Goal: Find specific page/section: Find specific page/section

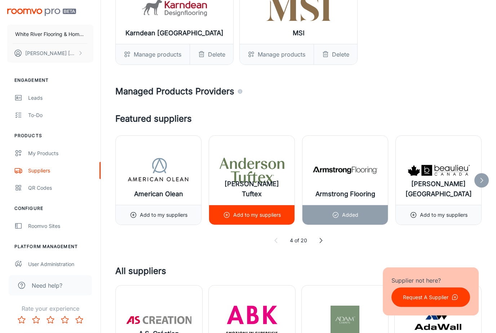
scroll to position [291, 0]
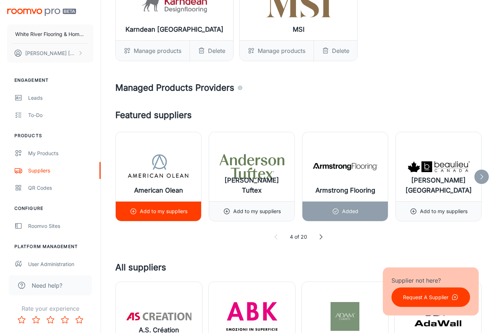
click at [134, 213] on icon at bounding box center [133, 211] width 7 height 7
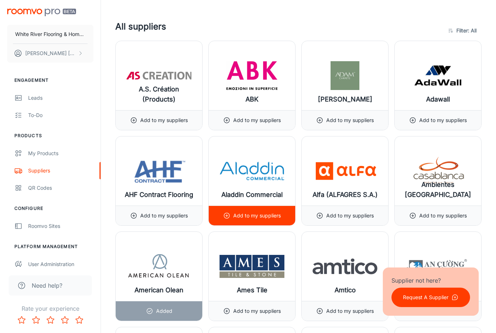
scroll to position [536, 0]
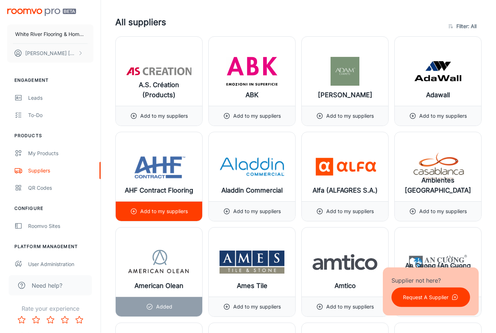
click at [134, 213] on icon at bounding box center [133, 211] width 7 height 7
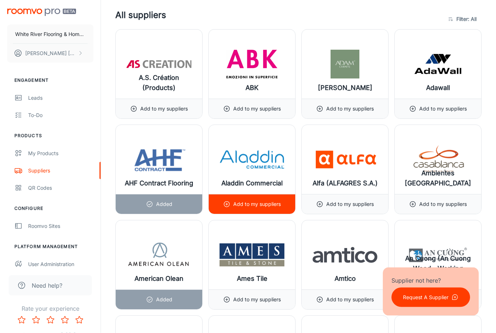
scroll to position [563, 0]
click at [227, 204] on line at bounding box center [227, 204] width 0 height 2
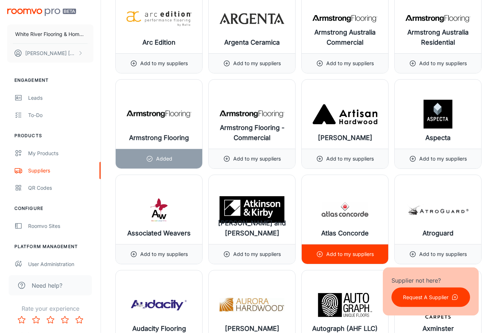
scroll to position [991, 0]
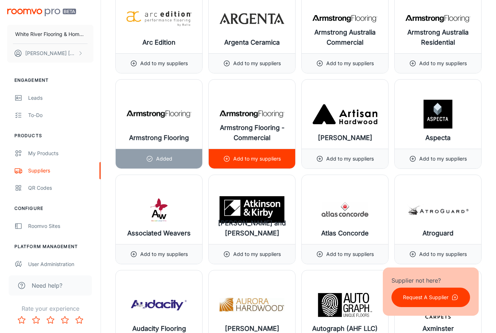
click at [228, 159] on line at bounding box center [227, 159] width 2 height 0
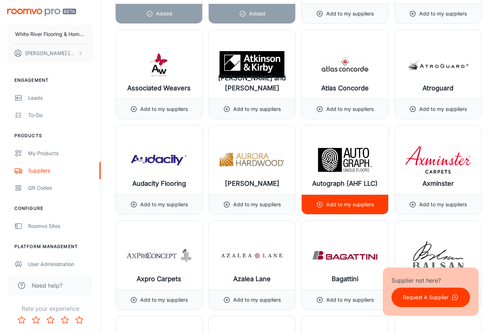
scroll to position [1137, 0]
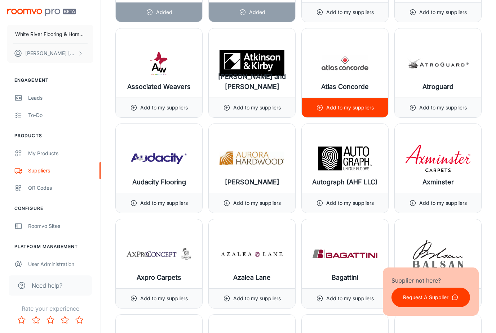
click at [321, 109] on icon at bounding box center [319, 107] width 7 height 7
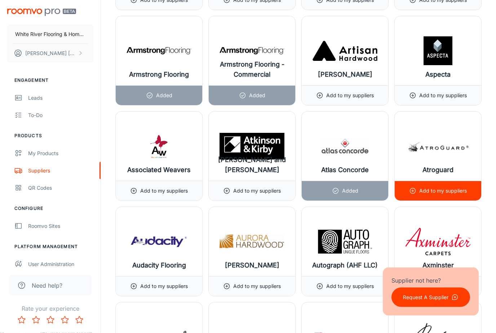
scroll to position [1054, 0]
click at [412, 191] on line at bounding box center [413, 191] width 2 height 0
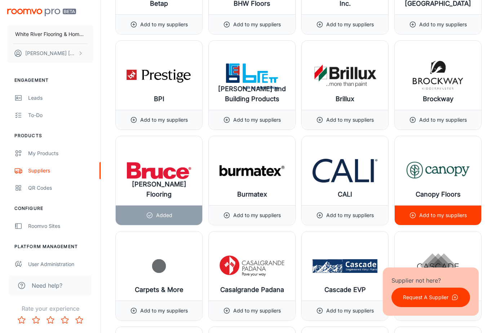
scroll to position [1697, 0]
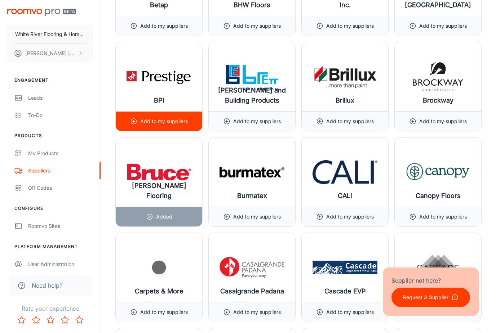
click at [134, 121] on icon at bounding box center [133, 121] width 7 height 7
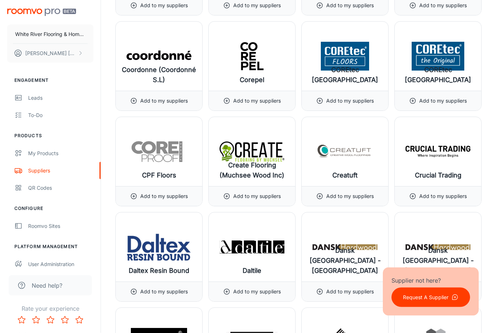
scroll to position [2480, 0]
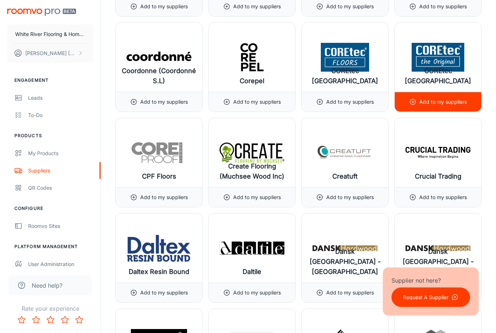
click at [413, 101] on line at bounding box center [413, 102] width 0 height 2
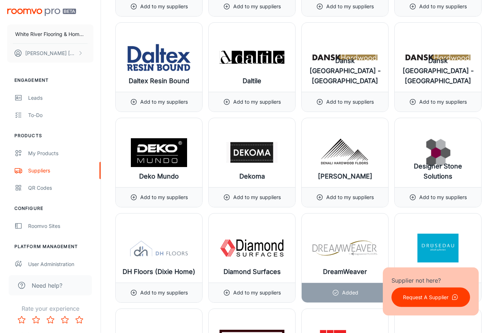
scroll to position [2672, 0]
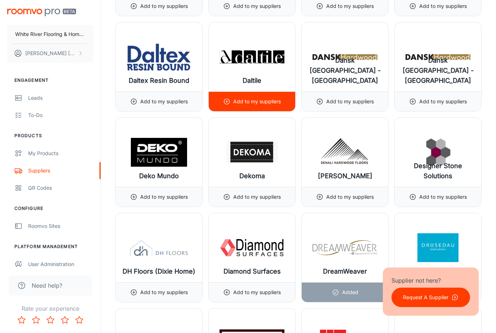
click at [227, 104] on icon at bounding box center [226, 101] width 7 height 7
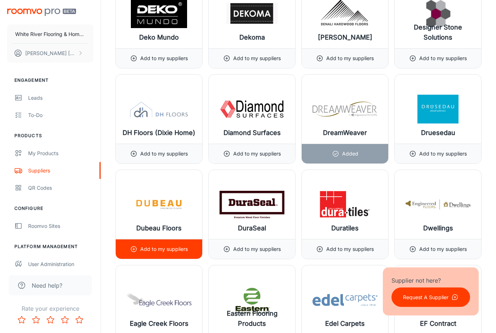
scroll to position [2811, 0]
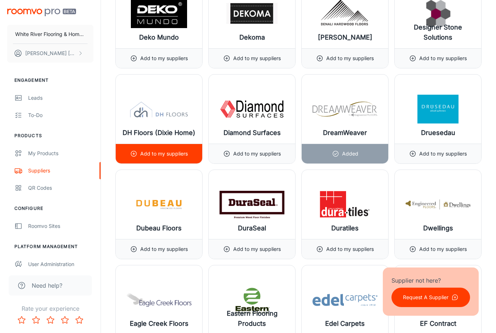
click at [133, 154] on icon at bounding box center [133, 153] width 7 height 7
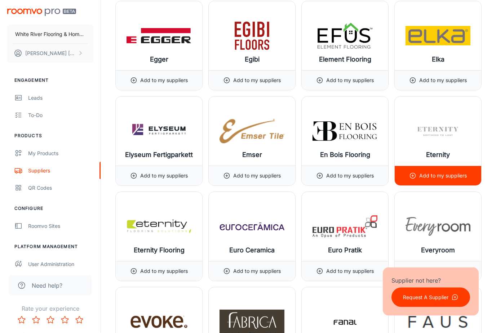
scroll to position [3171, 0]
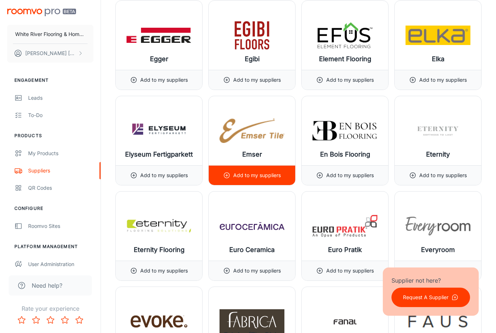
click at [227, 177] on line at bounding box center [227, 175] width 0 height 2
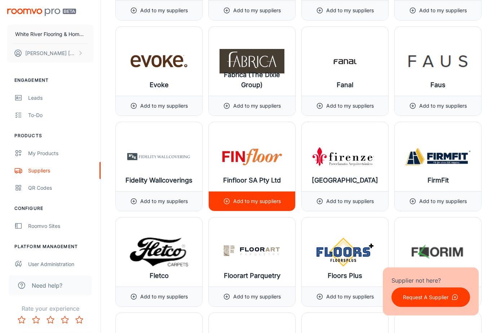
scroll to position [3434, 0]
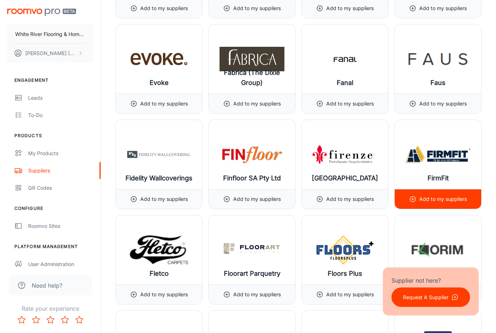
click at [413, 200] on line at bounding box center [413, 200] width 0 height 2
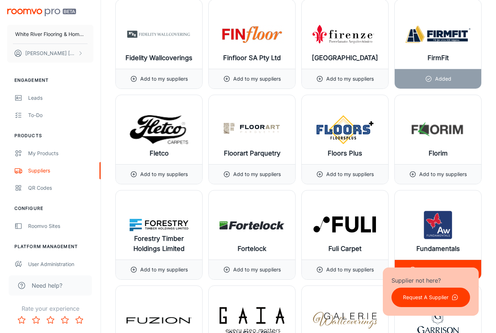
scroll to position [3557, 0]
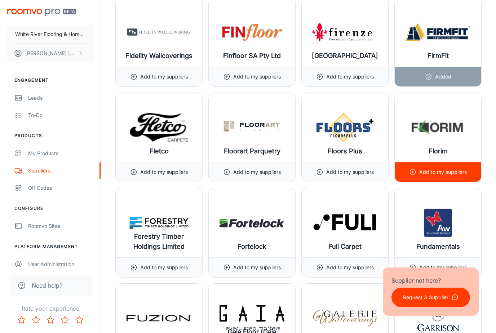
click at [413, 173] on line at bounding box center [413, 172] width 0 height 2
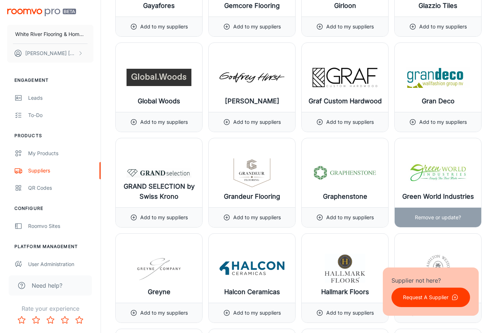
scroll to position [3988, 0]
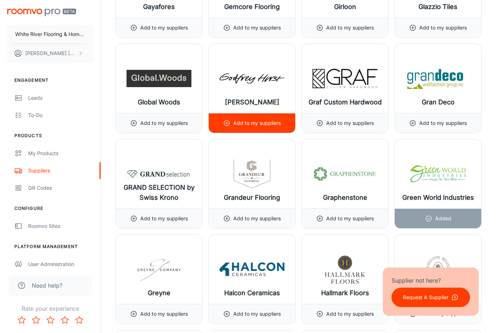
click at [228, 124] on icon at bounding box center [226, 123] width 7 height 7
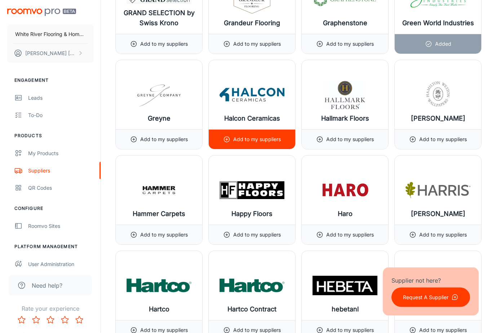
scroll to position [4163, 0]
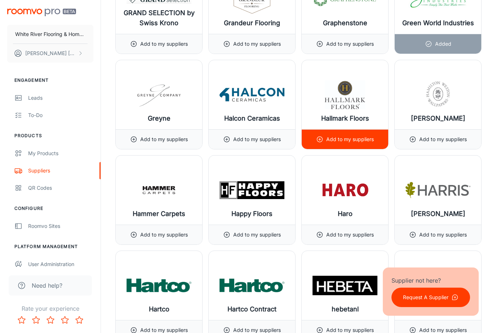
click at [320, 141] on icon at bounding box center [319, 139] width 7 height 7
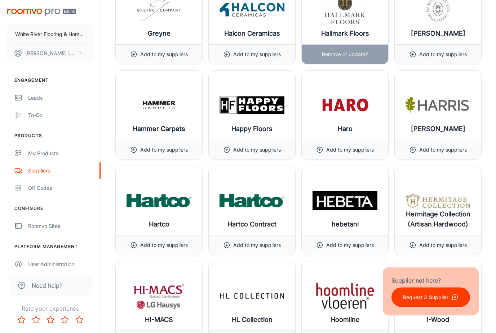
scroll to position [4249, 0]
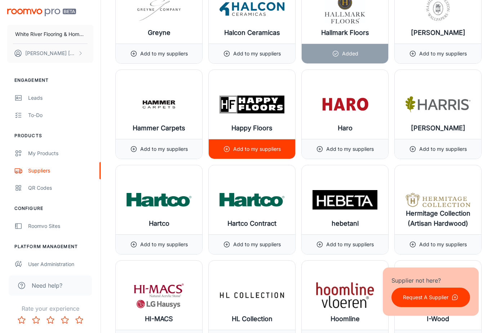
click at [230, 149] on circle at bounding box center [226, 149] width 5 height 5
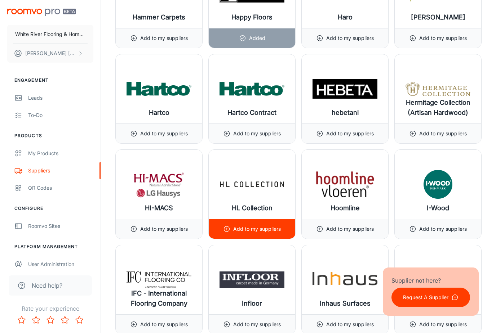
scroll to position [4359, 0]
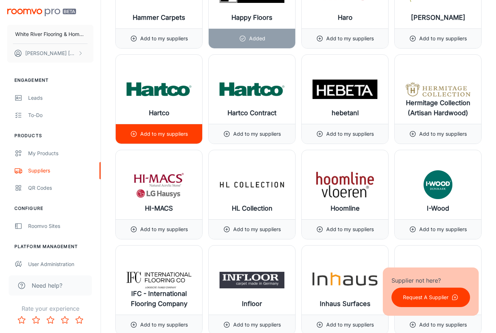
click at [132, 133] on icon at bounding box center [133, 134] width 7 height 7
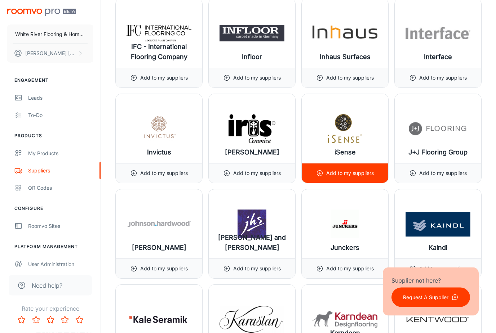
scroll to position [4608, 0]
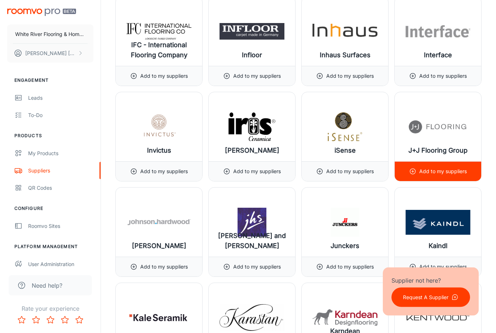
click at [411, 172] on icon at bounding box center [412, 171] width 7 height 7
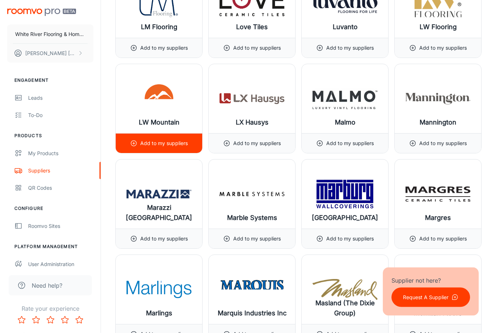
scroll to position [5601, 0]
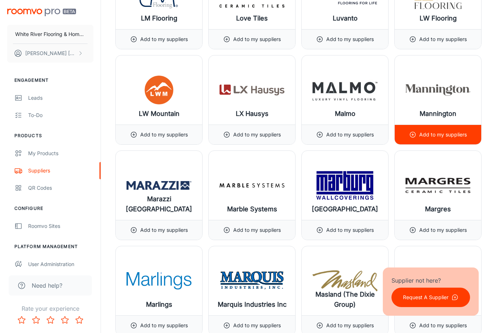
click at [413, 134] on icon at bounding box center [412, 134] width 7 height 7
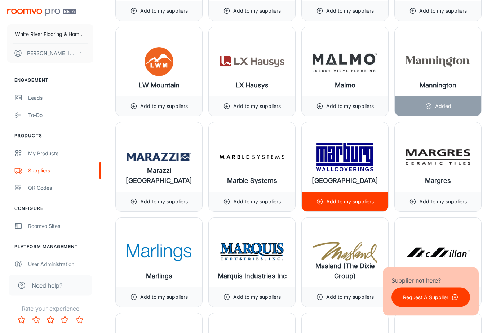
scroll to position [5629, 0]
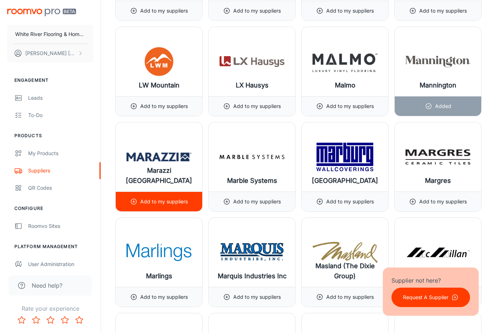
click at [134, 202] on icon at bounding box center [133, 201] width 7 height 7
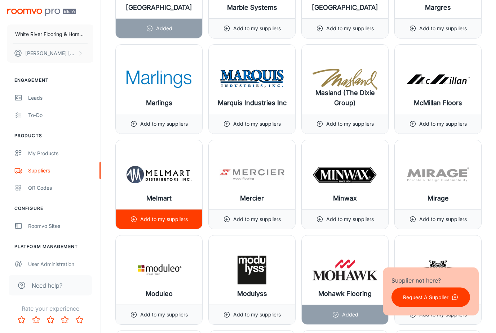
scroll to position [5803, 0]
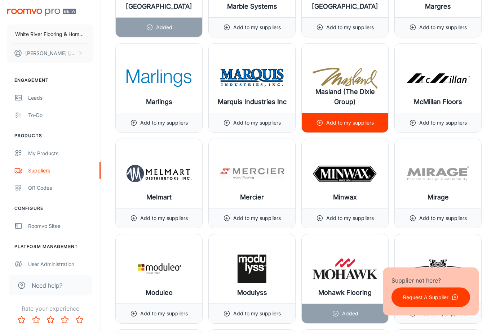
click at [321, 121] on icon at bounding box center [319, 123] width 7 height 7
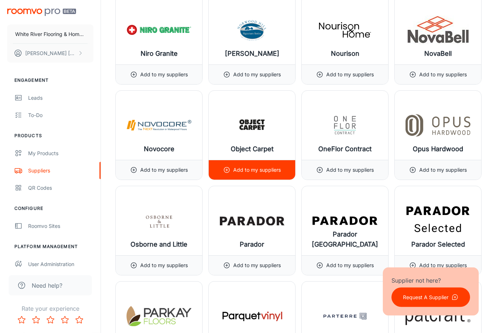
scroll to position [6425, 0]
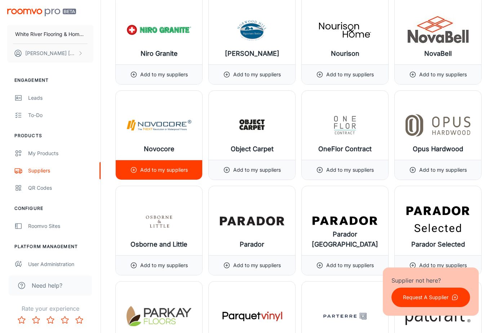
click at [134, 172] on icon at bounding box center [133, 170] width 7 height 7
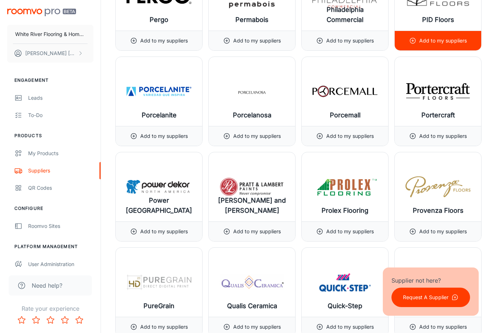
scroll to position [6939, 0]
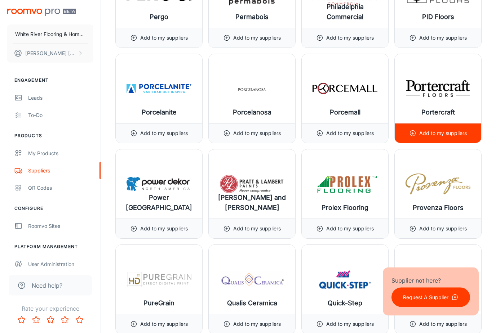
click at [412, 134] on icon at bounding box center [412, 133] width 7 height 7
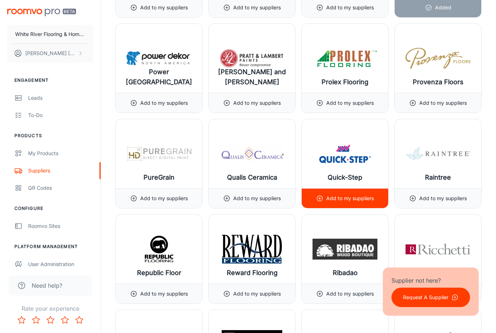
scroll to position [7065, 0]
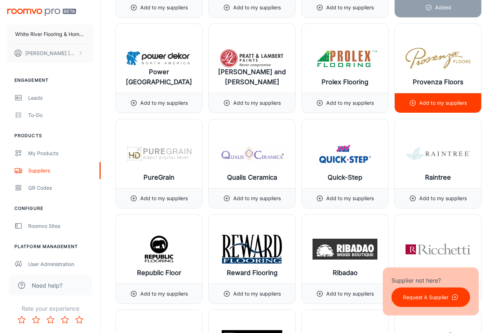
click at [412, 104] on icon at bounding box center [412, 103] width 7 height 7
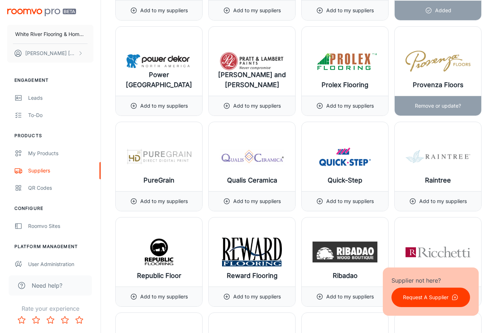
scroll to position [7113, 0]
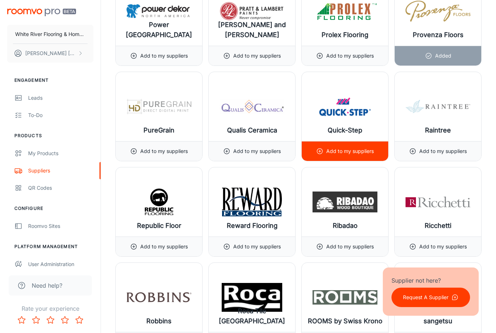
click at [318, 151] on icon at bounding box center [319, 151] width 7 height 7
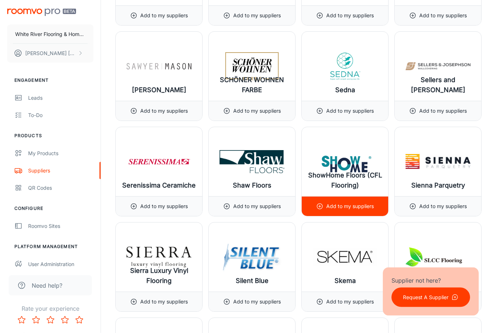
scroll to position [7440, 0]
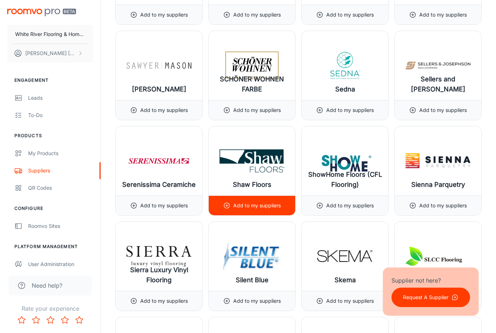
click at [228, 206] on icon at bounding box center [226, 205] width 7 height 7
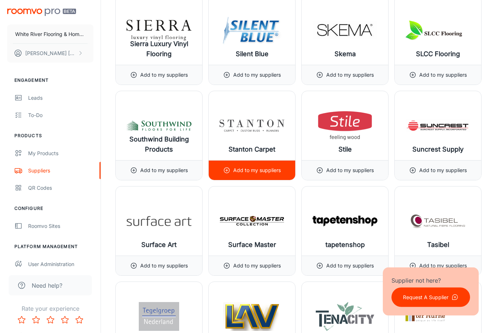
click at [225, 173] on circle at bounding box center [226, 170] width 5 height 5
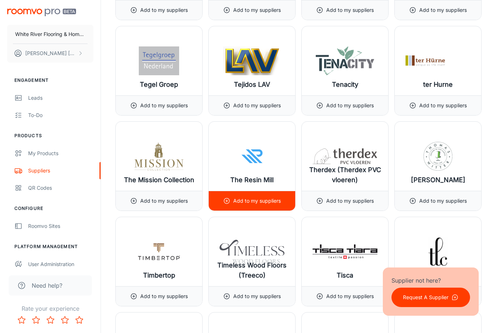
scroll to position [7922, 0]
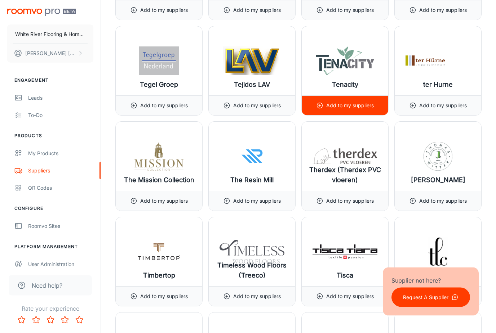
click at [319, 107] on icon at bounding box center [319, 105] width 7 height 7
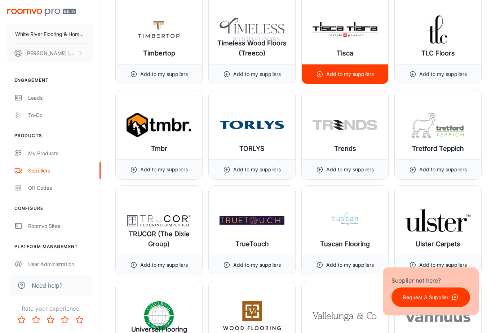
scroll to position [8146, 0]
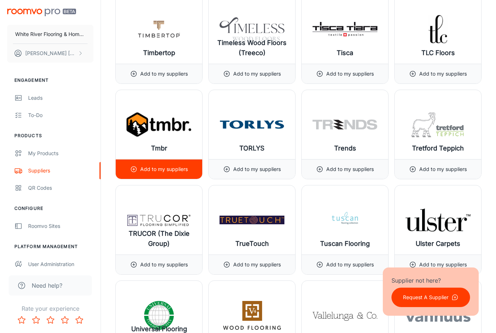
click at [134, 169] on icon at bounding box center [133, 169] width 7 height 7
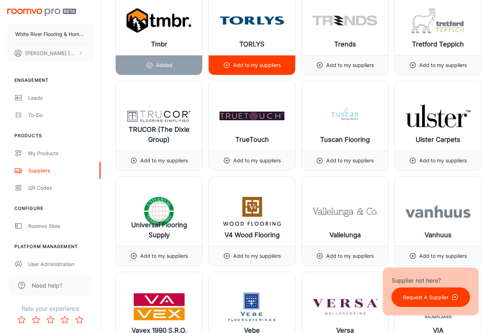
scroll to position [8250, 0]
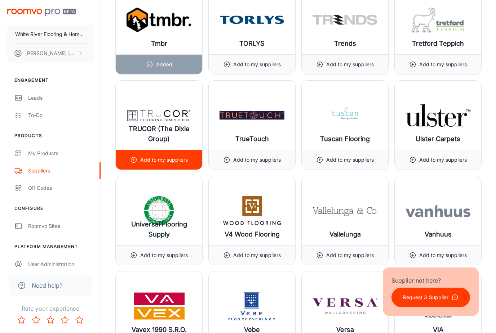
click at [134, 160] on line at bounding box center [134, 160] width 0 height 2
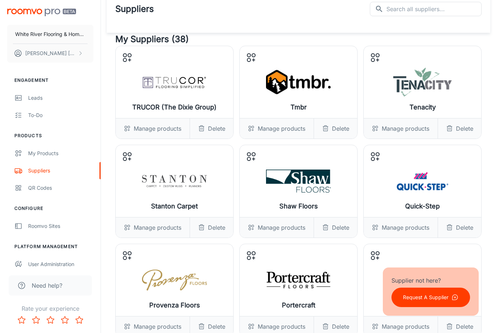
scroll to position [0, 0]
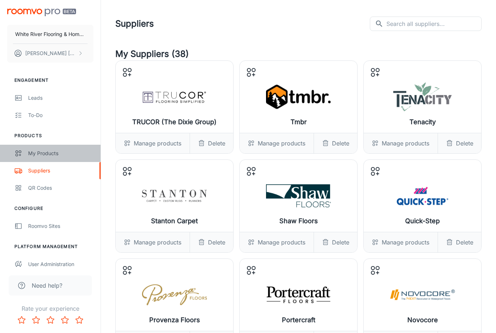
click at [38, 155] on div "My Products" at bounding box center [60, 154] width 65 height 8
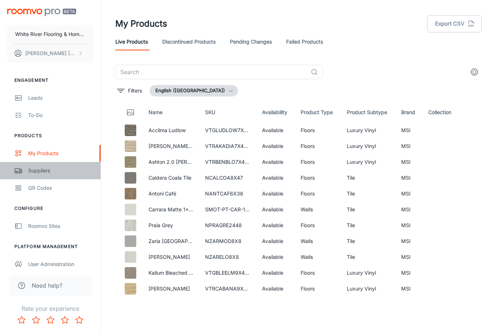
click at [33, 172] on div "Suppliers" at bounding box center [60, 171] width 65 height 8
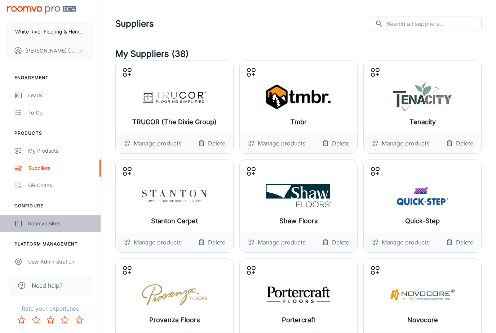
scroll to position [3, 0]
click at [46, 222] on div "Roomvo Sites" at bounding box center [60, 224] width 65 height 8
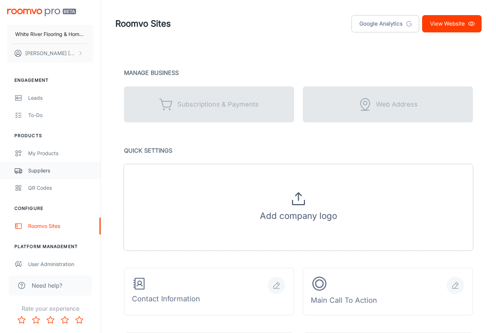
click at [34, 173] on div "Suppliers" at bounding box center [60, 171] width 65 height 8
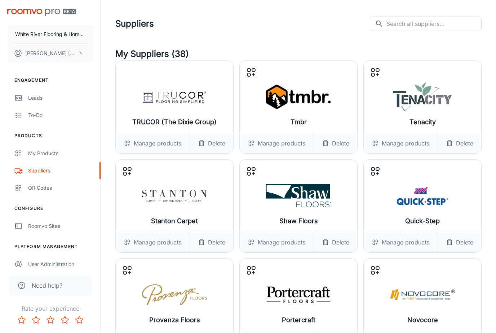
click at [158, 145] on div "Manage products" at bounding box center [153, 143] width 74 height 20
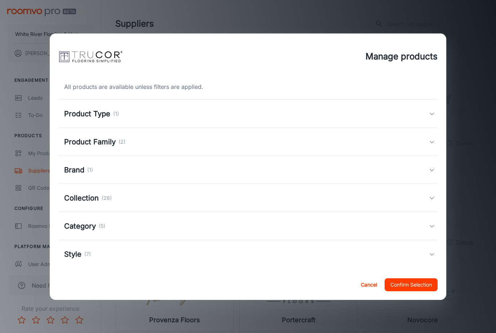
click at [433, 115] on icon at bounding box center [432, 114] width 6 height 6
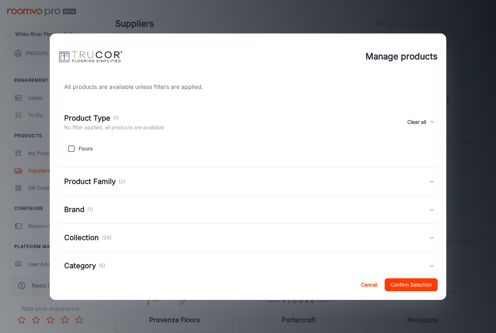
click at [433, 115] on div "Product Type (1) No filter applied, all products are available Clear all" at bounding box center [248, 122] width 380 height 33
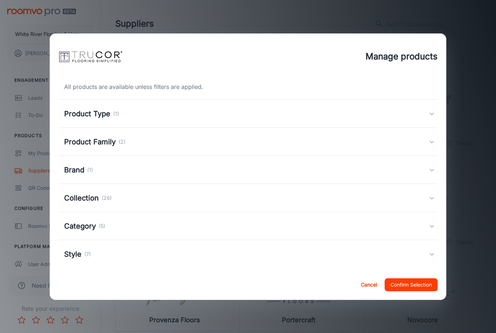
click at [433, 115] on icon at bounding box center [432, 114] width 6 height 6
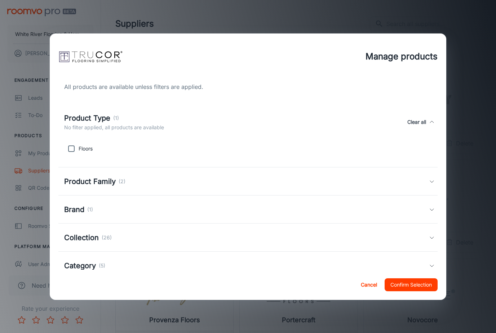
click at [432, 124] on icon at bounding box center [432, 122] width 6 height 6
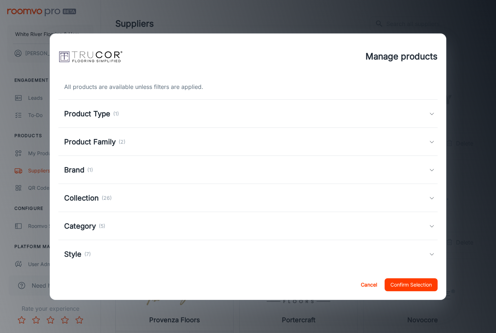
click at [432, 144] on icon at bounding box center [432, 142] width 6 height 6
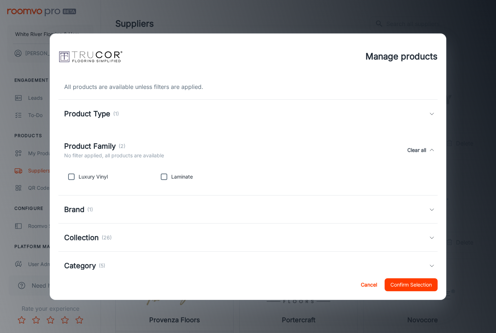
click at [431, 152] on icon at bounding box center [432, 150] width 6 height 6
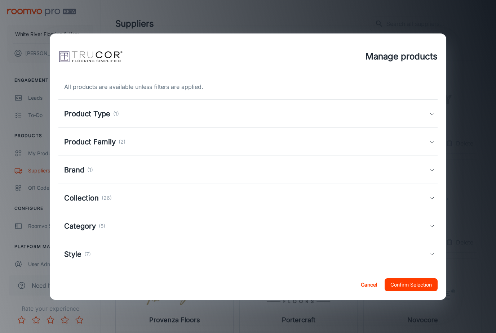
click at [433, 173] on icon at bounding box center [432, 170] width 6 height 6
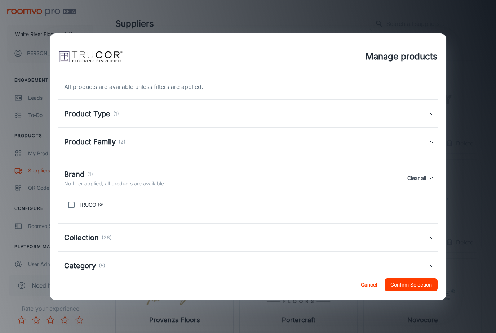
click at [433, 174] on div "Brand (1) No filter applied, all products are available Clear all" at bounding box center [248, 178] width 380 height 33
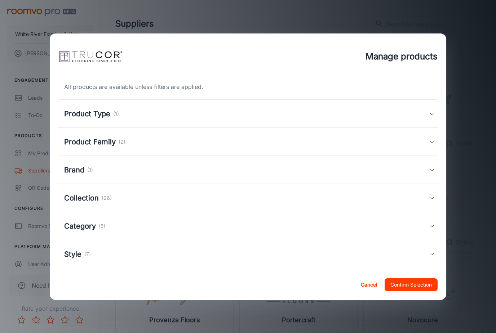
click at [433, 199] on polyline at bounding box center [432, 199] width 4 height 2
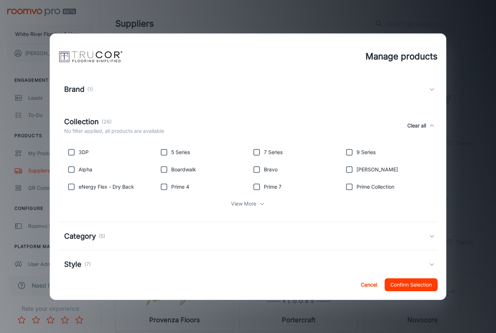
scroll to position [79, 0]
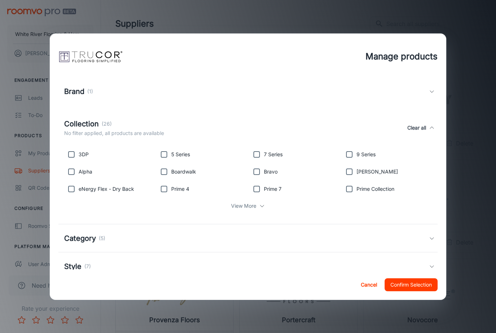
click at [433, 131] on icon at bounding box center [432, 128] width 6 height 6
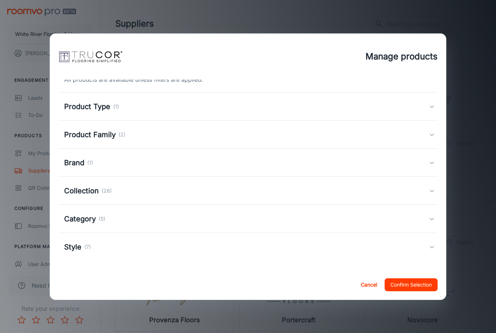
scroll to position [0, 0]
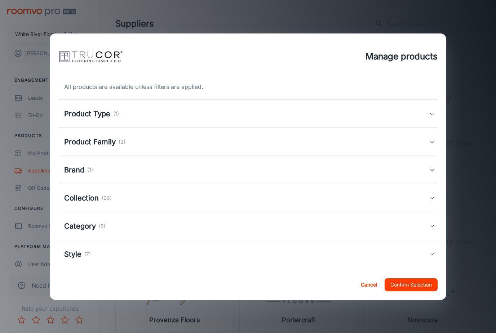
click at [433, 229] on icon at bounding box center [432, 227] width 6 height 6
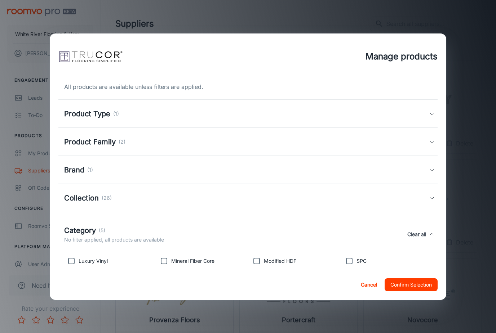
click at [433, 230] on div "Category (5) No filter applied, all products are available Clear all" at bounding box center [248, 234] width 380 height 33
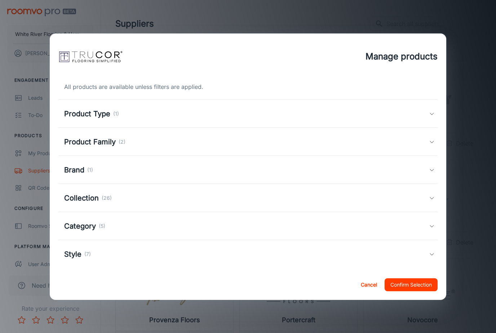
click at [432, 261] on div "Style (7)" at bounding box center [248, 254] width 380 height 28
click at [432, 261] on div "Style (7) No filter applied, all products are available Clear all" at bounding box center [248, 262] width 380 height 33
click at [363, 292] on button "Cancel" at bounding box center [368, 285] width 23 height 13
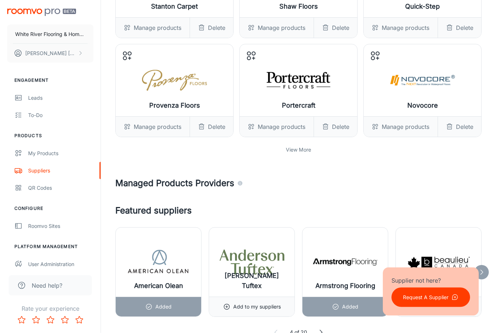
scroll to position [193, 0]
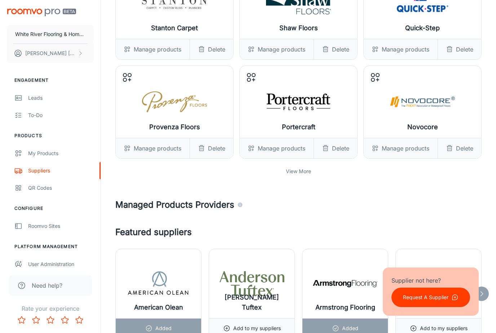
click at [295, 172] on p "View More" at bounding box center [298, 172] width 25 height 8
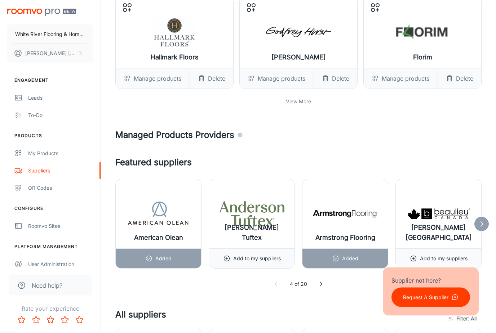
scroll to position [583, 0]
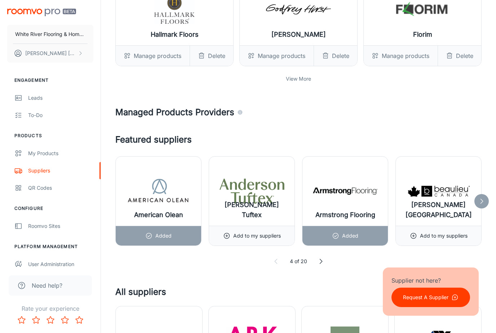
click at [300, 77] on p "View More" at bounding box center [298, 79] width 25 height 8
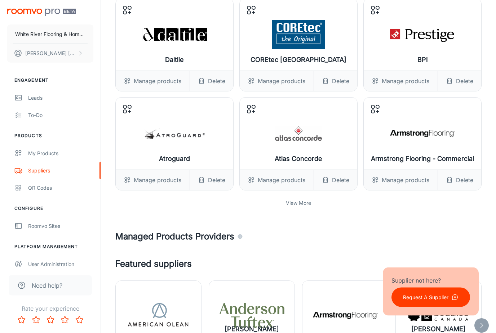
scroll to position [756, 0]
click at [293, 205] on p "View More" at bounding box center [298, 203] width 25 height 8
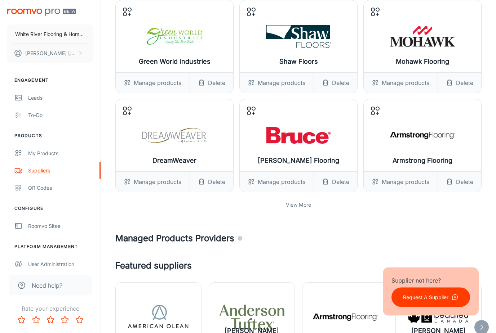
click at [293, 205] on p "View More" at bounding box center [298, 206] width 25 height 8
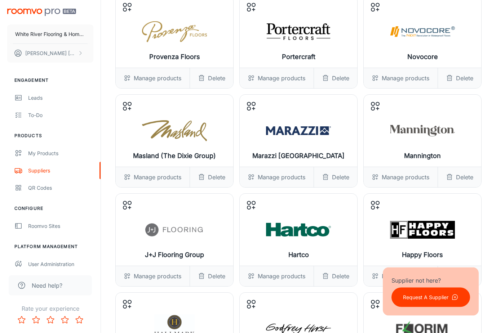
scroll to position [0, 0]
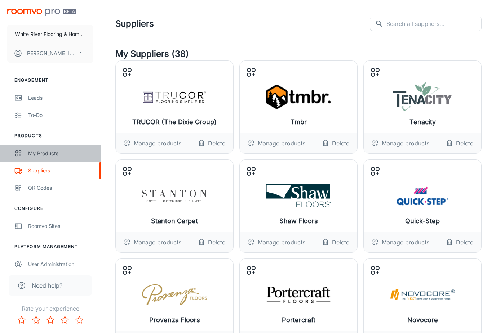
click at [37, 154] on div "My Products" at bounding box center [60, 154] width 65 height 8
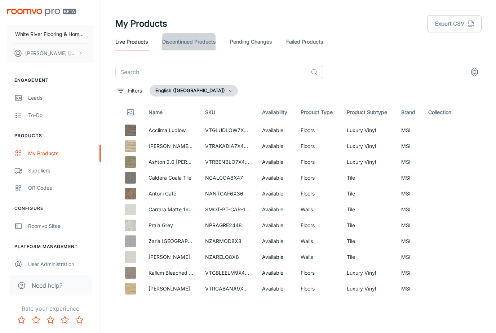
click at [203, 39] on link "Discontinued Products" at bounding box center [188, 41] width 53 height 17
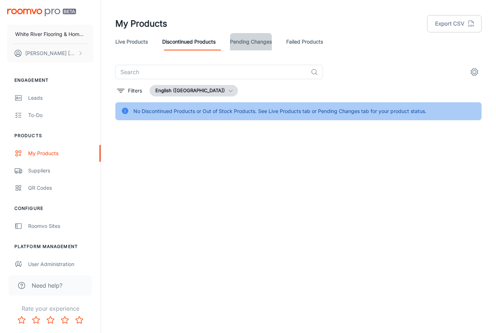
click at [248, 44] on link "Pending Changes" at bounding box center [251, 41] width 42 height 17
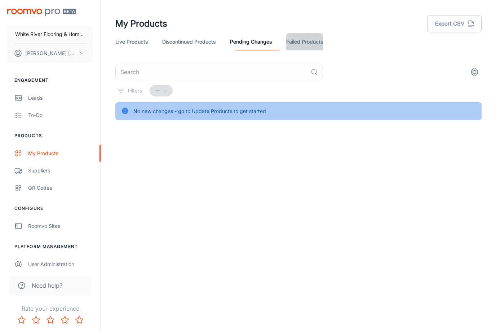
click at [309, 44] on link "Failed Products" at bounding box center [304, 41] width 37 height 17
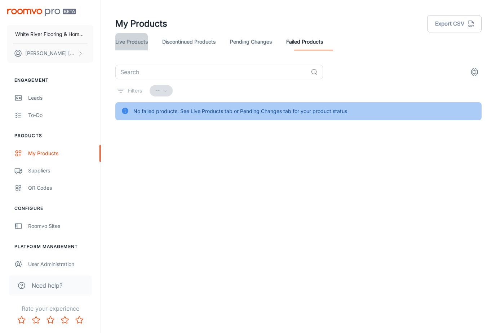
click at [128, 44] on link "Live Products" at bounding box center [131, 41] width 32 height 17
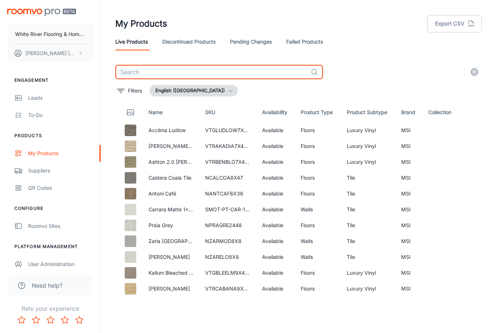
click at [163, 72] on input "text" at bounding box center [211, 72] width 193 height 14
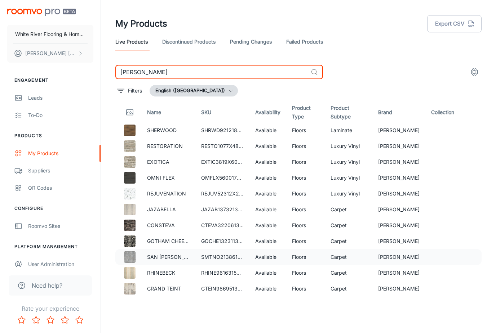
type input "[PERSON_NAME]"
click at [156, 259] on p "SAN [PERSON_NAME]" at bounding box center [168, 257] width 43 height 8
click at [129, 258] on img at bounding box center [130, 258] width 12 height 12
click at [145, 260] on td "SAN [PERSON_NAME]" at bounding box center [168, 257] width 54 height 16
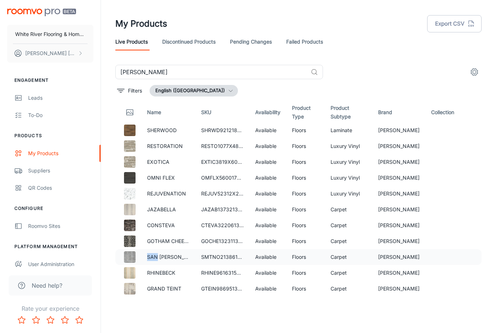
click at [145, 260] on td "SAN [PERSON_NAME]" at bounding box center [168, 257] width 54 height 16
click at [405, 262] on td "[PERSON_NAME]" at bounding box center [398, 257] width 53 height 16
click at [144, 257] on td "SAN [PERSON_NAME]" at bounding box center [168, 257] width 54 height 16
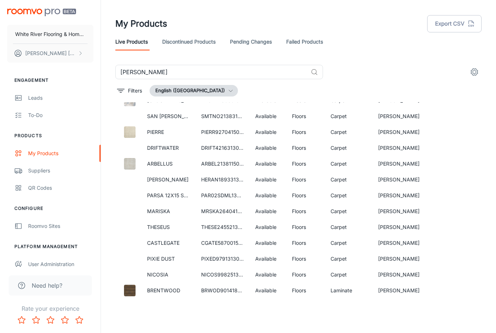
scroll to position [839, 0]
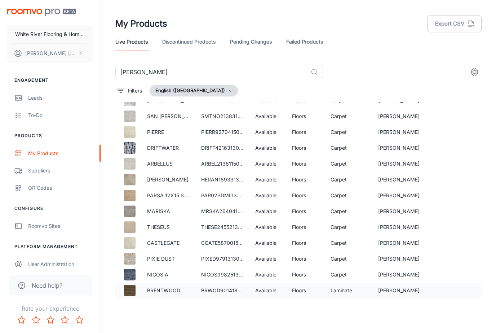
click at [157, 292] on p "BRENTWOOD" at bounding box center [168, 291] width 43 height 8
click at [37, 170] on div "Suppliers" at bounding box center [60, 171] width 65 height 8
